Goal: Task Accomplishment & Management: Manage account settings

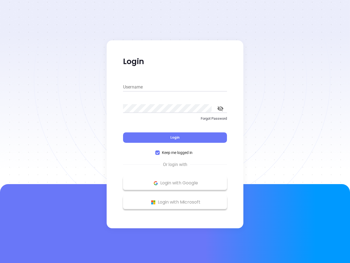
click at [175, 131] on div "Login" at bounding box center [175, 134] width 104 height 17
click at [175, 87] on input "Username" at bounding box center [175, 87] width 104 height 9
click at [221, 108] on icon "toggle password visibility" at bounding box center [221, 108] width 6 height 5
click at [175, 137] on span "Login" at bounding box center [175, 137] width 9 height 5
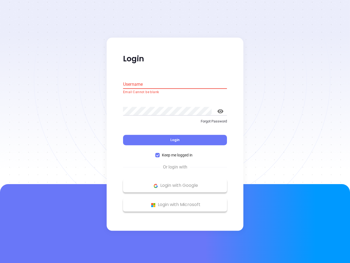
click at [175, 152] on span "Keep me logged in" at bounding box center [177, 155] width 35 height 6
click at [160, 153] on input "Keep me logged in" at bounding box center [157, 155] width 4 height 4
checkbox input "false"
click at [175, 183] on p "Login with Google" at bounding box center [175, 185] width 99 height 8
click at [175, 202] on p "Login with Microsoft" at bounding box center [175, 205] width 99 height 8
